Goal: Transaction & Acquisition: Complete application form

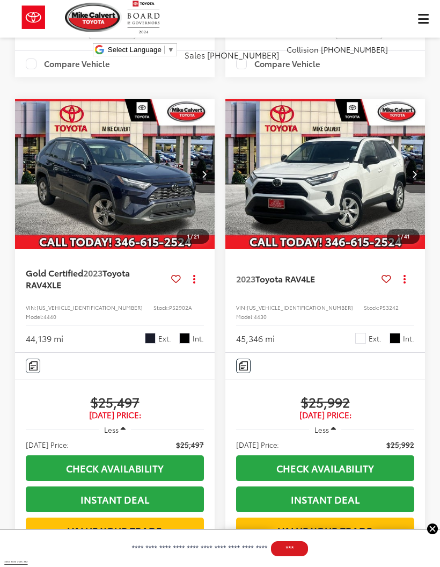
scroll to position [0, 202]
click at [424, 18] on div "[PERSON_NAME] Toyota Select Language ​ ▼ Sales [PHONE_NUMBER] Service [PHONE_NU…" at bounding box center [220, 32] width 440 height 64
click at [421, 11] on div "[PERSON_NAME] Toyota Select Language ​ ▼ Sales [PHONE_NUMBER] Service [PHONE_NU…" at bounding box center [220, 32] width 440 height 64
click at [430, 17] on div "[PERSON_NAME] Toyota Select Language ​ ▼ Sales [PHONE_NUMBER] Service [PHONE_NU…" at bounding box center [220, 32] width 440 height 64
click at [425, 21] on div "[PERSON_NAME] Toyota Select Language ​ ▼ Sales [PHONE_NUMBER] Service [PHONE_NU…" at bounding box center [220, 32] width 440 height 64
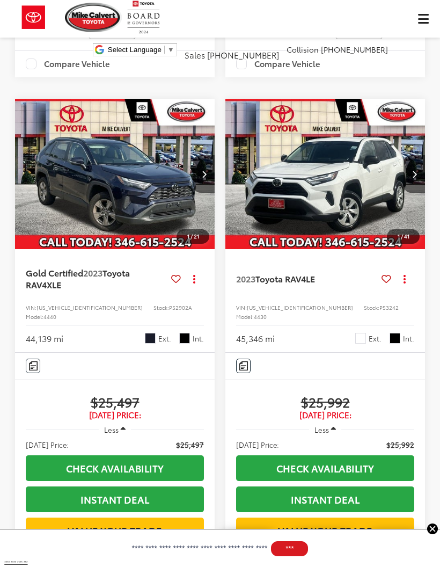
click at [421, 17] on div "[PERSON_NAME] Toyota Select Language ​ ▼ Sales [PHONE_NUMBER] Service [PHONE_NU…" at bounding box center [220, 32] width 440 height 64
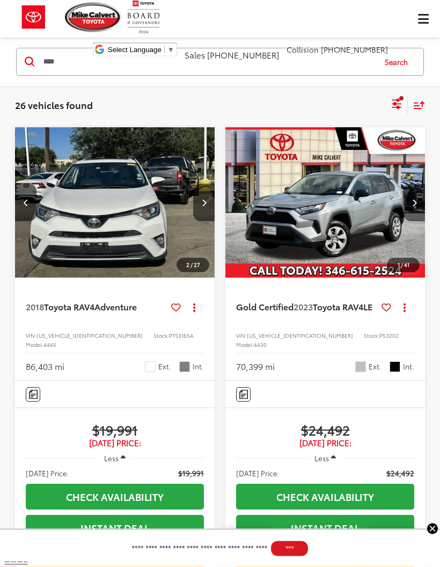
scroll to position [0, 0]
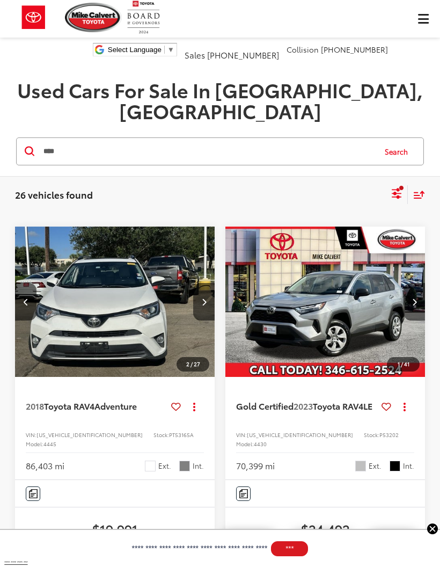
click at [419, 20] on div "[PERSON_NAME] Toyota Select Language ​ ▼ Sales [PHONE_NUMBER] Service [PHONE_NU…" at bounding box center [220, 32] width 440 height 64
click at [414, 14] on div "[PERSON_NAME] Toyota Select Language ​ ▼ Sales [PHONE_NUMBER] Service [PHONE_NU…" at bounding box center [220, 32] width 440 height 64
click at [424, 18] on div "Mike Calvert Toyota Select Language ​ ▼ Sales 713-597-5313 Service 346-577-8734…" at bounding box center [220, 32] width 440 height 64
click at [422, 26] on div "Mike Calvert Toyota Select Language ​ ▼ Sales 713-597-5313 Service 346-577-8734…" at bounding box center [220, 32] width 440 height 64
click at [421, 18] on div "Mike Calvert Toyota Select Language ​ ▼ Sales 713-597-5313 Service 346-577-8734…" at bounding box center [220, 32] width 440 height 64
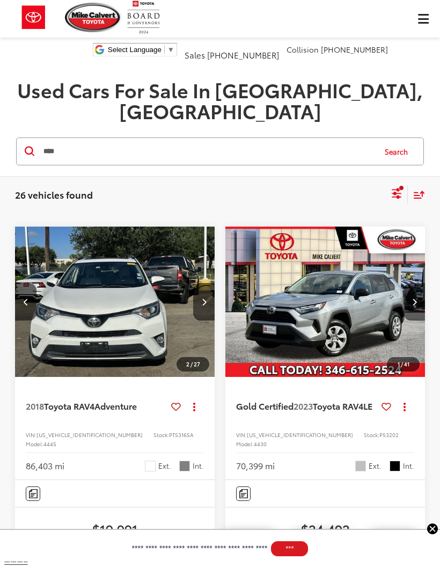
click at [427, 13] on div "Mike Calvert Toyota Select Language ​ ▼ Sales 713-597-5313 Service 346-577-8734…" at bounding box center [220, 32] width 440 height 64
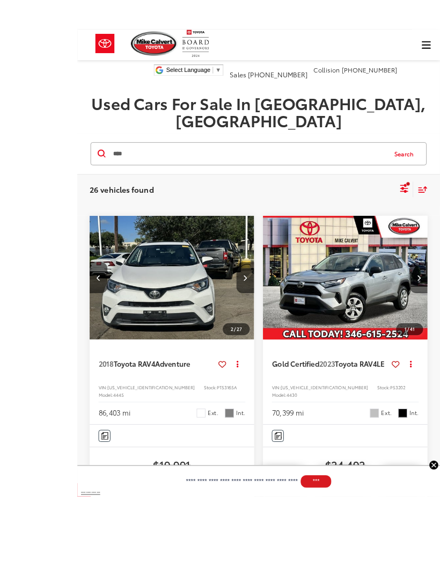
scroll to position [1, 0]
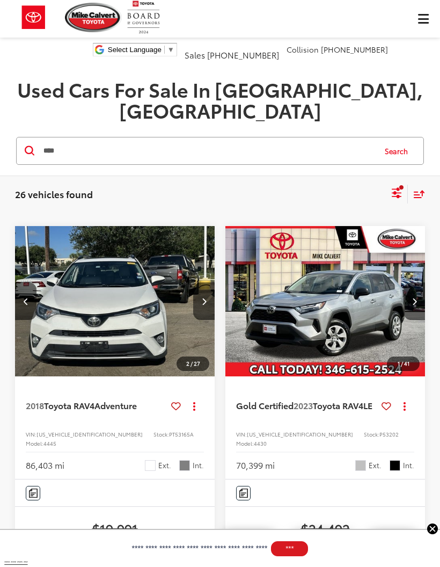
click at [425, 14] on div "Mike Calvert Toyota Select Language ​ ▼ Sales 713-597-5313 Service 346-577-8734…" at bounding box center [220, 32] width 440 height 64
click at [420, 23] on div "Mike Calvert Toyota Select Language ​ ▼ Sales 713-597-5313 Service 346-577-8734…" at bounding box center [220, 32] width 440 height 64
click at [419, 16] on div "Mike Calvert Toyota Select Language ​ ▼ Sales 713-597-5313 Service 346-577-8734…" at bounding box center [220, 32] width 440 height 64
click at [421, 19] on div "Mike Calvert Toyota Select Language ​ ▼ Sales 713-597-5313 Service 346-577-8734…" at bounding box center [220, 32] width 440 height 64
click at [30, 21] on img at bounding box center [33, 17] width 40 height 35
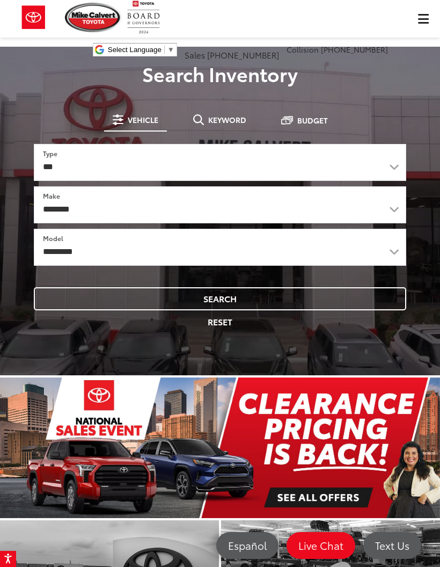
click at [418, 19] on div "[PERSON_NAME] Toyota Select Language ​ ▼ Sales [PHONE_NUMBER] Service [PHONE_NU…" at bounding box center [220, 32] width 440 height 64
click at [413, 23] on div "[PERSON_NAME] Toyota Select Language ​ ▼ Sales [PHONE_NUMBER] Service [PHONE_NU…" at bounding box center [220, 32] width 440 height 64
click at [419, 18] on div "[PERSON_NAME] Toyota Select Language ​ ▼ Sales [PHONE_NUMBER] Service [PHONE_NU…" at bounding box center [220, 32] width 440 height 64
click at [424, 17] on div "Mike Calvert Toyota Select Language ​ ▼ Sales 713-597-5313 Service 346-577-8734…" at bounding box center [220, 32] width 440 height 64
click at [425, 13] on div "Mike Calvert Toyota Select Language ​ ▼ Sales 713-597-5313 Service 346-577-8734…" at bounding box center [220, 32] width 440 height 64
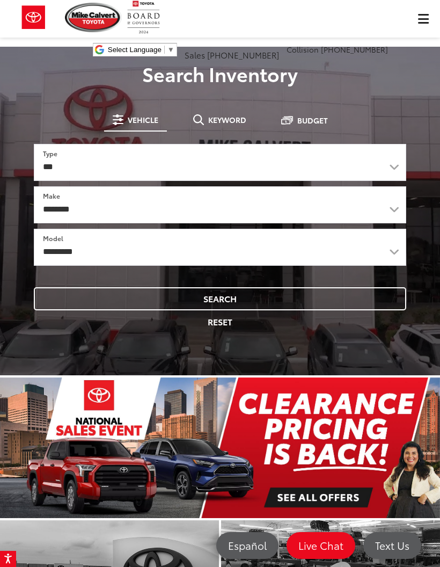
click at [427, 12] on div "Mike Calvert Toyota Select Language ​ ▼ Sales 713-597-5313 Service 346-577-8734…" at bounding box center [220, 32] width 440 height 64
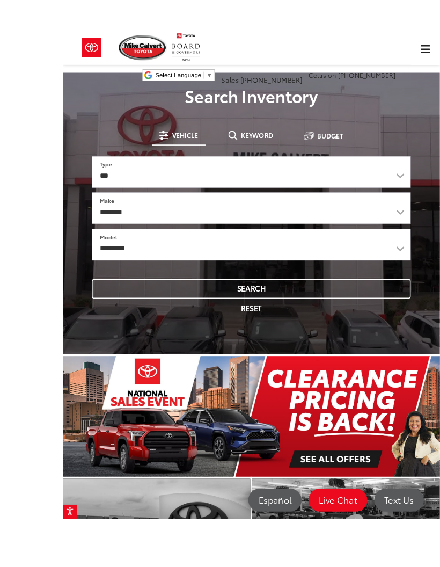
scroll to position [2, 0]
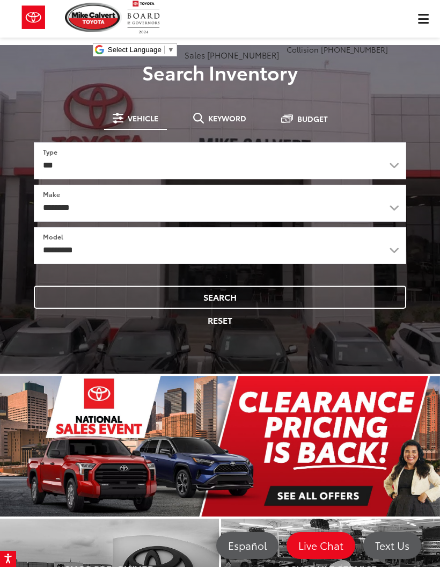
click at [427, 14] on div "Mike Calvert Toyota Select Language ​ ▼ Sales 713-597-5313 Service 346-577-8734…" at bounding box center [220, 32] width 440 height 64
click at [424, 17] on div "Mike Calvert Toyota Select Language ​ ▼ Sales 713-597-5313 Service 346-577-8734…" at bounding box center [220, 32] width 440 height 64
click at [419, 27] on div "Mike Calvert Toyota Select Language ​ ▼ Sales 713-597-5313 Service 346-577-8734…" at bounding box center [220, 32] width 440 height 64
click at [424, 23] on div "Mike Calvert Toyota Select Language ​ ▼ Sales 713-597-5313 Service 346-577-8734…" at bounding box center [220, 32] width 440 height 64
click at [34, 20] on img at bounding box center [33, 17] width 40 height 35
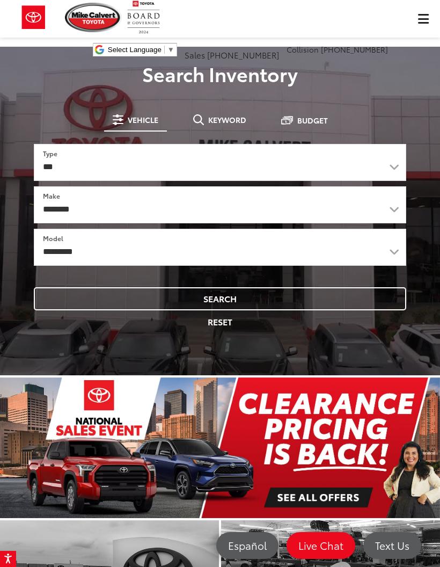
click at [424, 18] on div "[PERSON_NAME] Toyota Select Language ​ ▼ Sales [PHONE_NUMBER] Service [PHONE_NU…" at bounding box center [220, 32] width 440 height 64
click at [419, 20] on div "[PERSON_NAME] Toyota Select Language ​ ▼ Sales [PHONE_NUMBER] Service [PHONE_NU…" at bounding box center [220, 32] width 440 height 64
click at [421, 25] on div "[PERSON_NAME] Toyota Select Language ​ ▼ Sales [PHONE_NUMBER] Service [PHONE_NU…" at bounding box center [220, 32] width 440 height 64
click at [418, 19] on div "[PERSON_NAME] Toyota Select Language ​ ▼ Sales [PHONE_NUMBER] Service [PHONE_NU…" at bounding box center [220, 32] width 440 height 64
click at [425, 10] on div "[PERSON_NAME] Toyota Select Language ​ ▼ Sales [PHONE_NUMBER] Service [PHONE_NU…" at bounding box center [220, 32] width 440 height 64
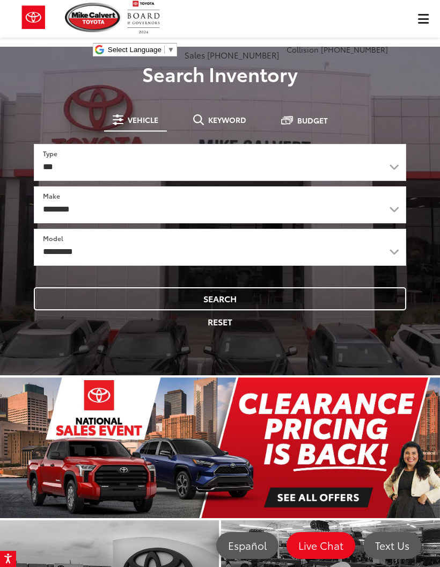
click at [423, 18] on div "[PERSON_NAME] Toyota Select Language ​ ▼ Sales [PHONE_NUMBER] Service [PHONE_NU…" at bounding box center [220, 32] width 440 height 64
click at [414, 23] on div "[PERSON_NAME] Toyota Select Language ​ ▼ Sales [PHONE_NUMBER] Service [PHONE_NU…" at bounding box center [220, 32] width 440 height 64
click at [419, 23] on div "[PERSON_NAME] Toyota Select Language ​ ▼ Sales [PHONE_NUMBER] Service [PHONE_NU…" at bounding box center [220, 32] width 440 height 64
click at [415, 24] on div "[PERSON_NAME] Toyota Select Language ​ ▼ Sales [PHONE_NUMBER] Service [PHONE_NU…" at bounding box center [220, 32] width 440 height 64
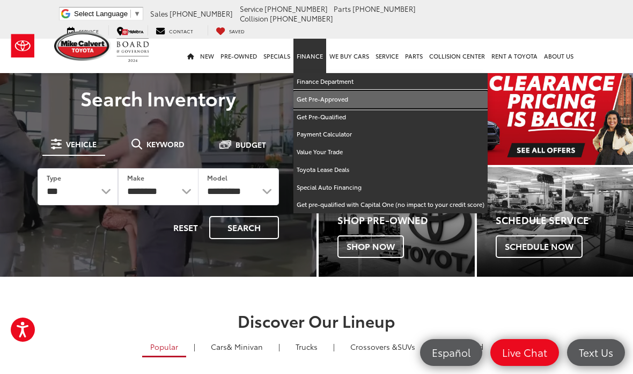
click at [336, 91] on link "Get Pre-Approved" at bounding box center [391, 100] width 194 height 18
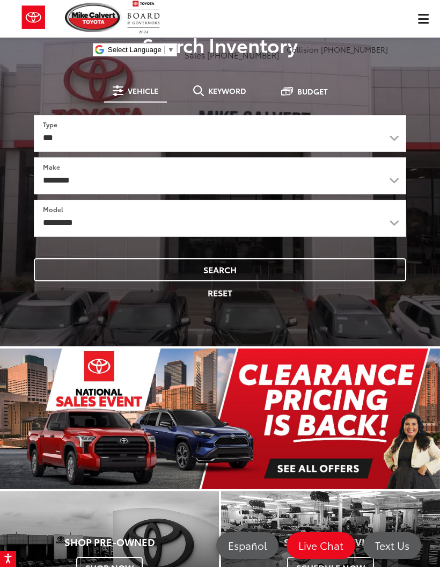
click at [422, 20] on div "[PERSON_NAME] Toyota Select Language ​ ▼ Sales [PHONE_NUMBER] Service [PHONE_NU…" at bounding box center [220, 32] width 440 height 64
click at [426, 21] on div "[PERSON_NAME] Toyota Select Language ​ ▼ Sales [PHONE_NUMBER] Service [PHONE_NU…" at bounding box center [220, 32] width 440 height 64
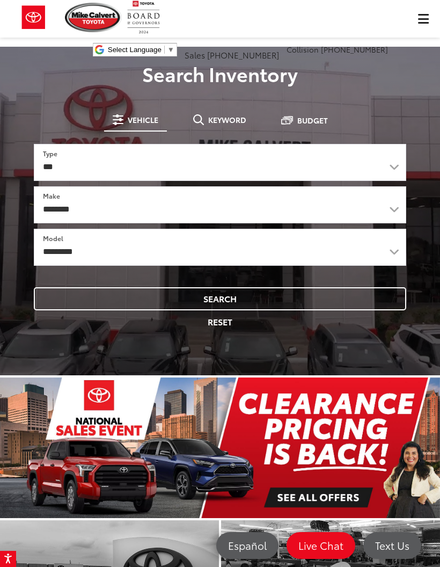
click at [420, 12] on div "[PERSON_NAME] Toyota Select Language ​ ▼ Sales [PHONE_NUMBER] Service [PHONE_NU…" at bounding box center [220, 32] width 440 height 64
click at [421, 19] on div "[PERSON_NAME] Toyota Select Language ​ ▼ Sales [PHONE_NUMBER] Service [PHONE_NU…" at bounding box center [220, 32] width 440 height 64
click at [424, 17] on div "[PERSON_NAME] Toyota Select Language ​ ▼ Sales [PHONE_NUMBER] Service [PHONE_NU…" at bounding box center [220, 32] width 440 height 64
click at [418, 28] on div "[PERSON_NAME] Toyota Select Language ​ ▼ Sales [PHONE_NUMBER] Service [PHONE_NU…" at bounding box center [220, 32] width 440 height 64
click at [423, 23] on div "[PERSON_NAME] Toyota Select Language ​ ▼ Sales [PHONE_NUMBER] Service [PHONE_NU…" at bounding box center [220, 32] width 440 height 64
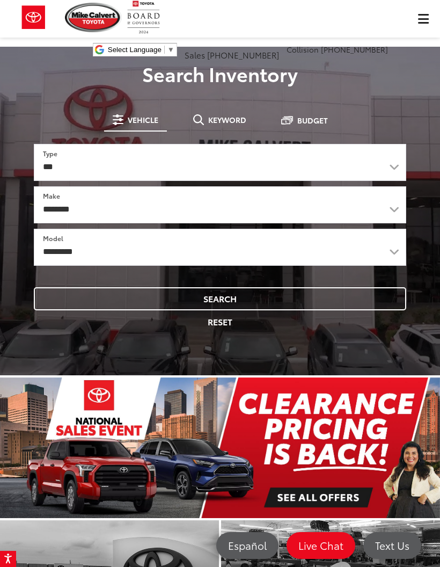
click at [425, 24] on div "[PERSON_NAME] Toyota Select Language ​ ▼ Sales [PHONE_NUMBER] Service [PHONE_NU…" at bounding box center [220, 32] width 440 height 64
click at [419, 18] on div "[PERSON_NAME] Toyota Select Language ​ ▼ Sales [PHONE_NUMBER] Service [PHONE_NU…" at bounding box center [220, 32] width 440 height 64
click at [416, 23] on div "Mike Calvert Toyota Select Language ​ ▼ Sales 713-597-5313 Service 346-577-8734…" at bounding box center [220, 32] width 440 height 64
